Goal: Task Accomplishment & Management: Complete application form

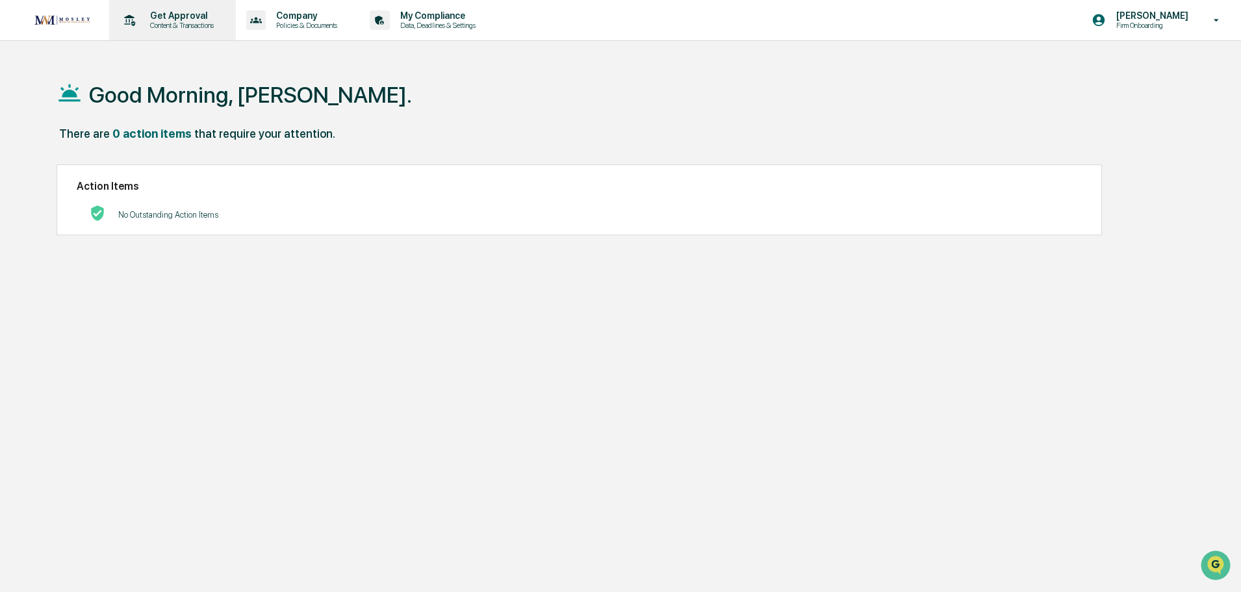
click at [180, 25] on p "Content & Transactions" at bounding box center [180, 25] width 81 height 9
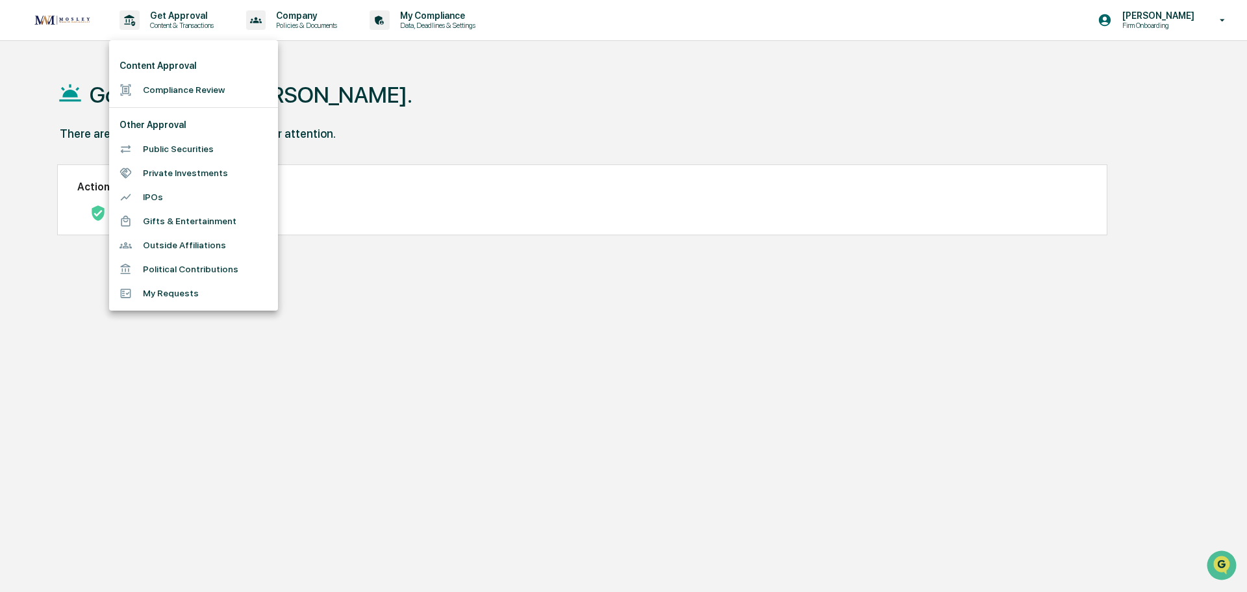
click at [155, 91] on li "Compliance Review" at bounding box center [193, 90] width 169 height 24
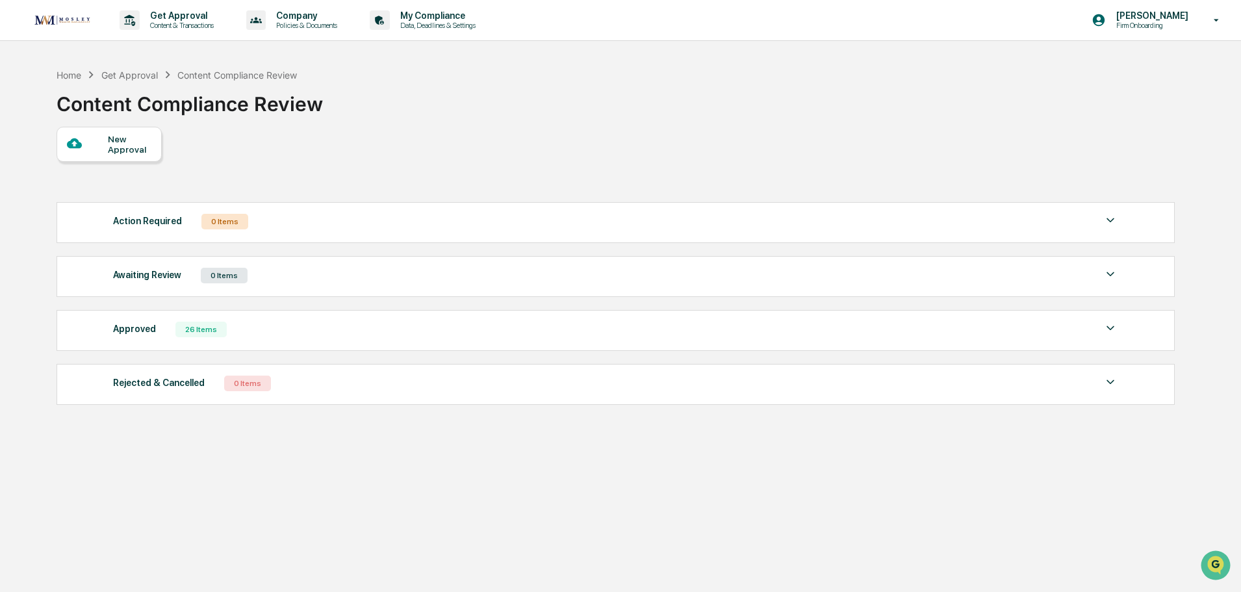
click at [109, 145] on div "New Approval" at bounding box center [130, 144] width 44 height 21
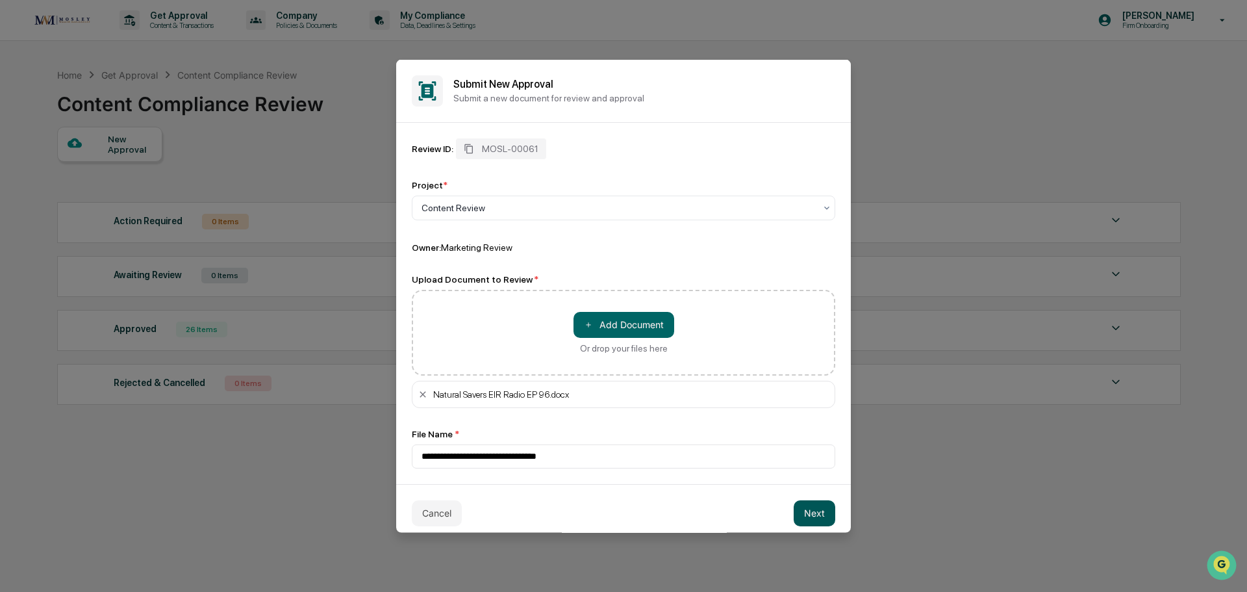
click at [799, 512] on button "Next" at bounding box center [815, 513] width 42 height 26
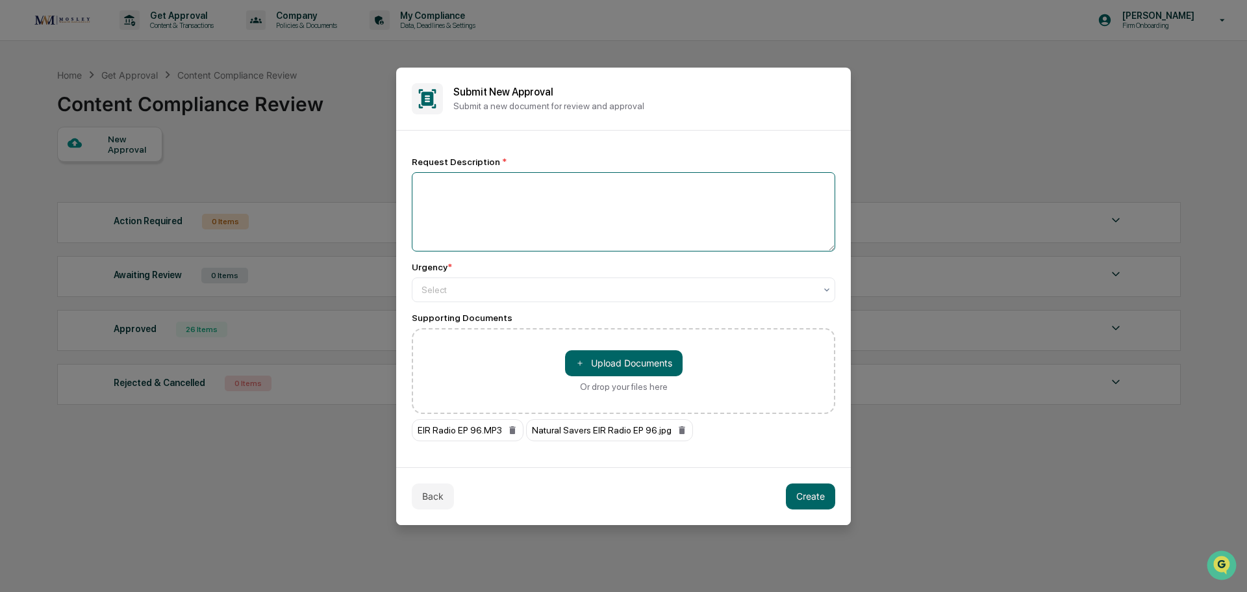
click at [435, 189] on textarea at bounding box center [624, 211] width 424 height 79
click at [683, 191] on textarea "**********" at bounding box center [624, 211] width 424 height 79
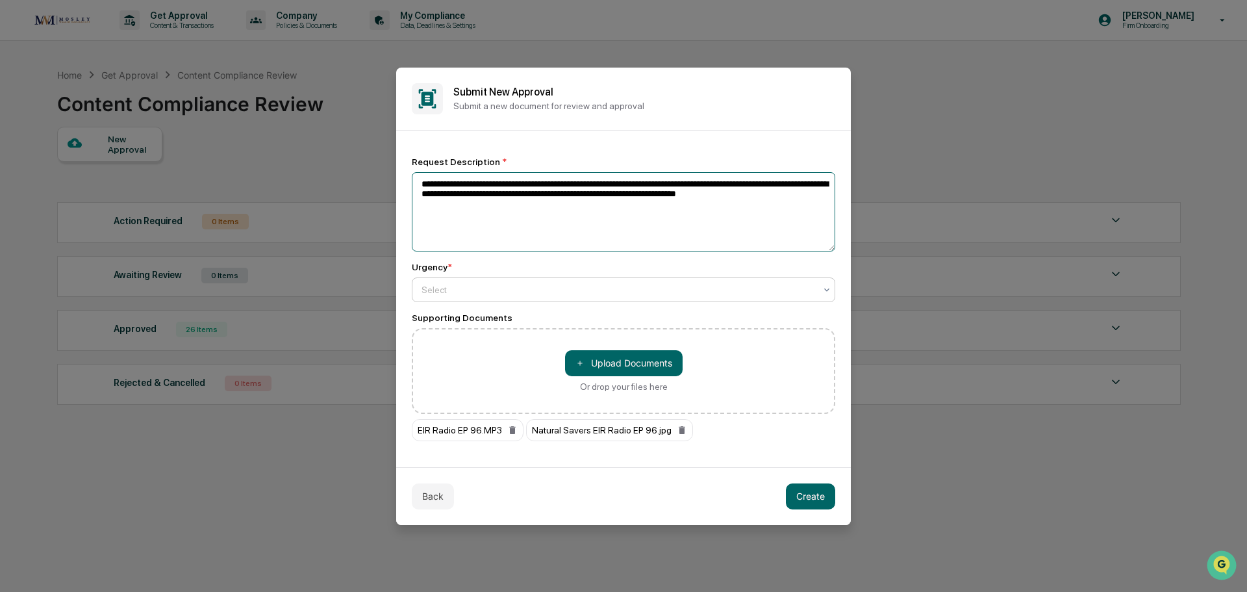
type textarea "**********"
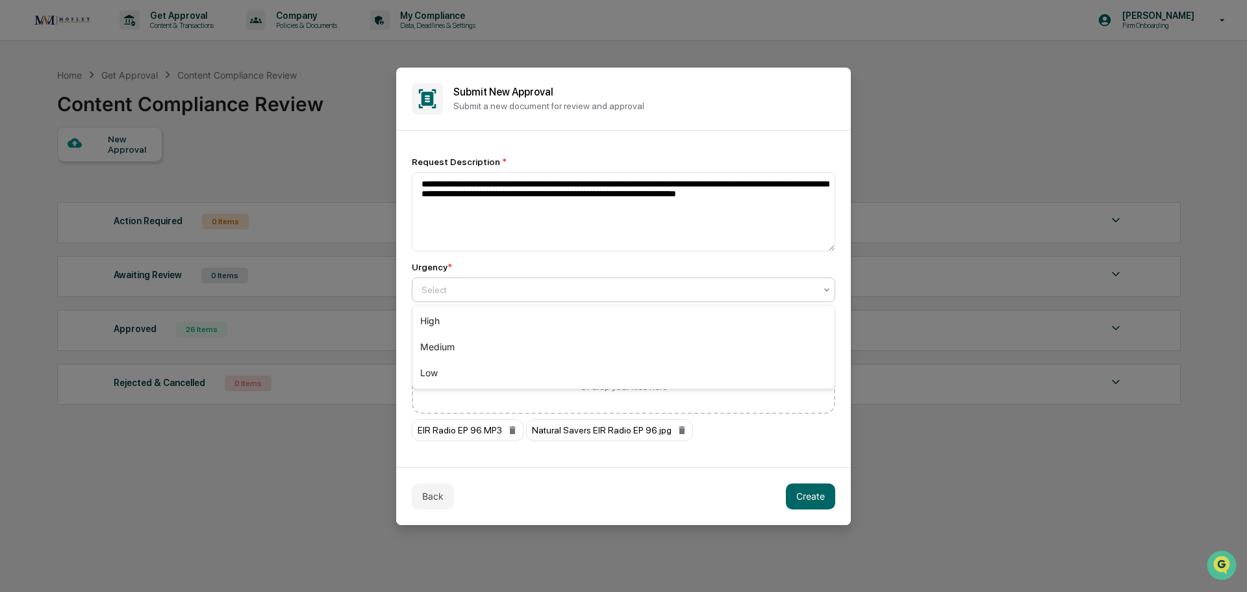
click at [449, 293] on div at bounding box center [619, 289] width 394 height 13
click at [433, 322] on div "High" at bounding box center [624, 321] width 422 height 26
click at [802, 494] on button "Create" at bounding box center [810, 496] width 49 height 26
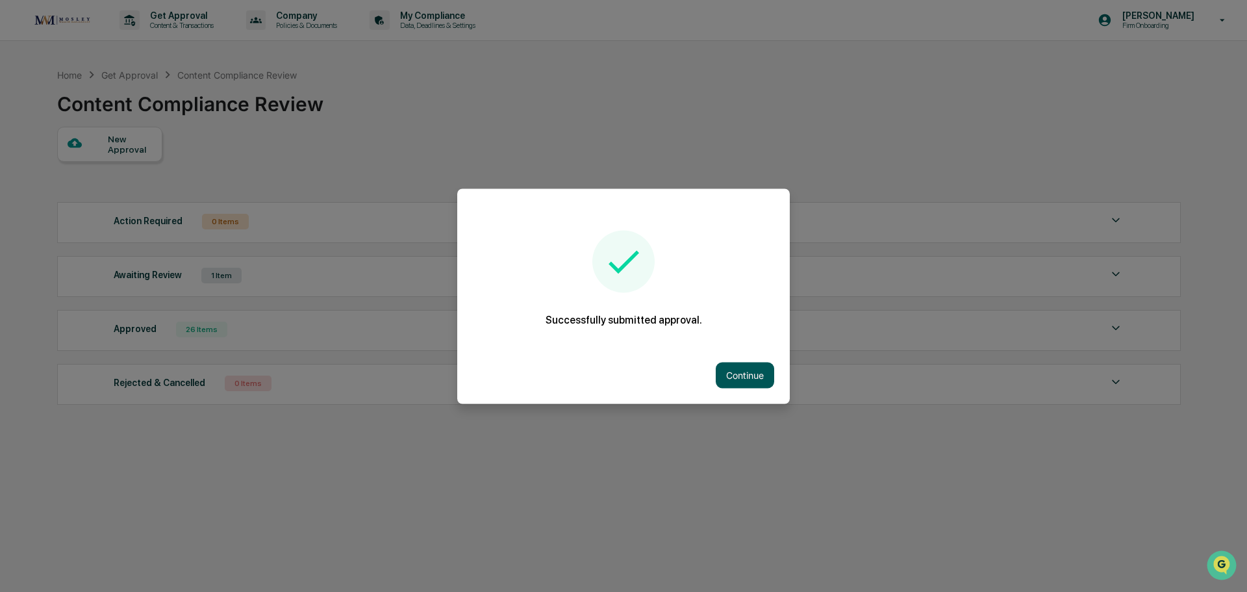
click at [744, 376] on button "Continue" at bounding box center [745, 375] width 58 height 26
